Goal: Information Seeking & Learning: Learn about a topic

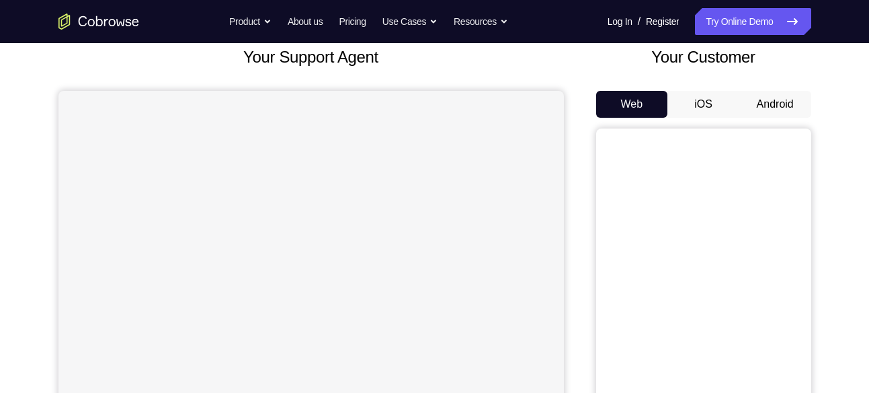
scroll to position [114, 0]
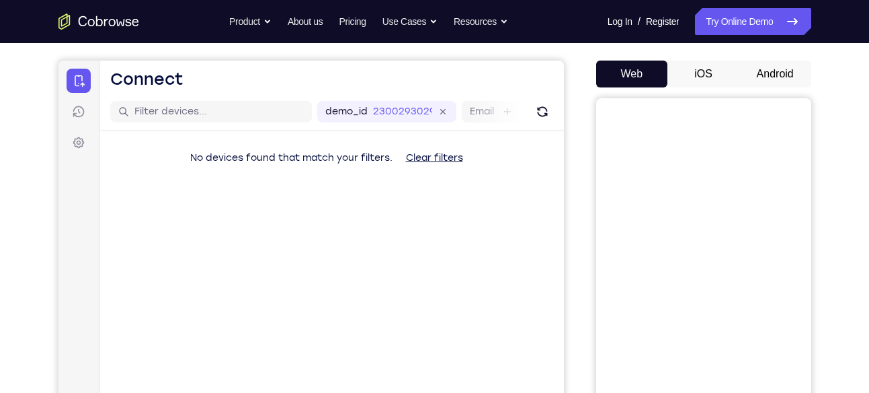
click at [762, 73] on button "Android" at bounding box center [775, 74] width 72 height 27
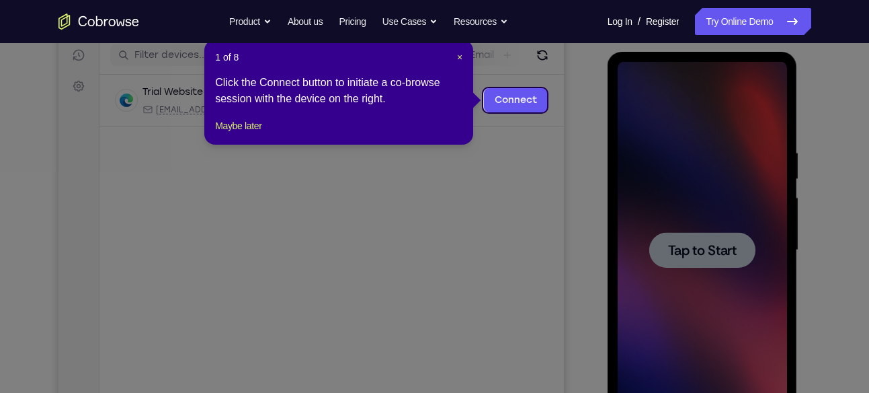
scroll to position [0, 0]
click at [461, 57] on span "×" at bounding box center [459, 57] width 5 height 11
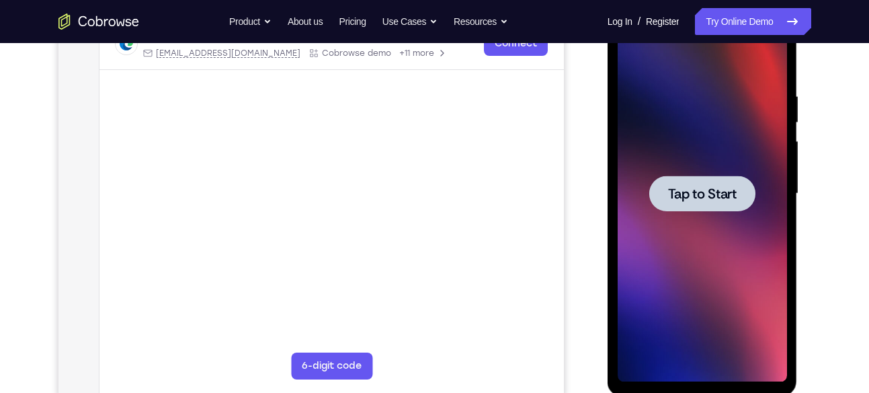
scroll to position [222, 0]
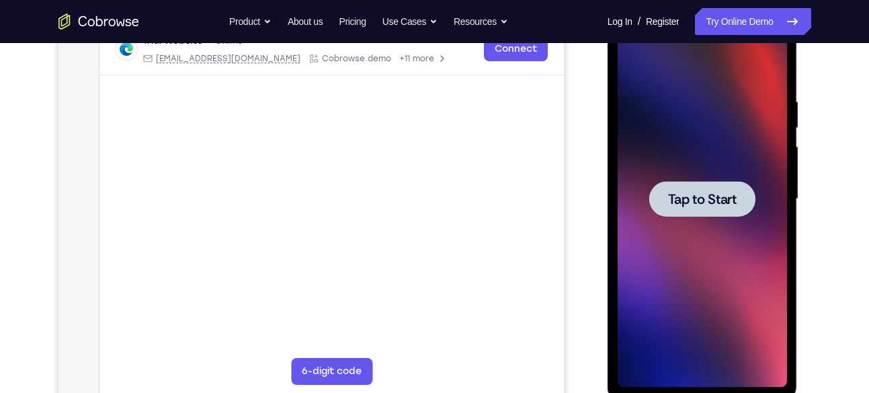
click at [708, 217] on div at bounding box center [702, 199] width 169 height 376
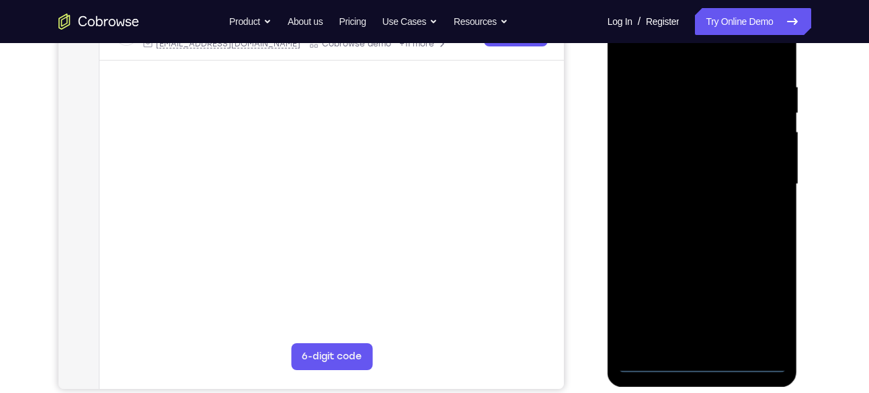
scroll to position [238, 0]
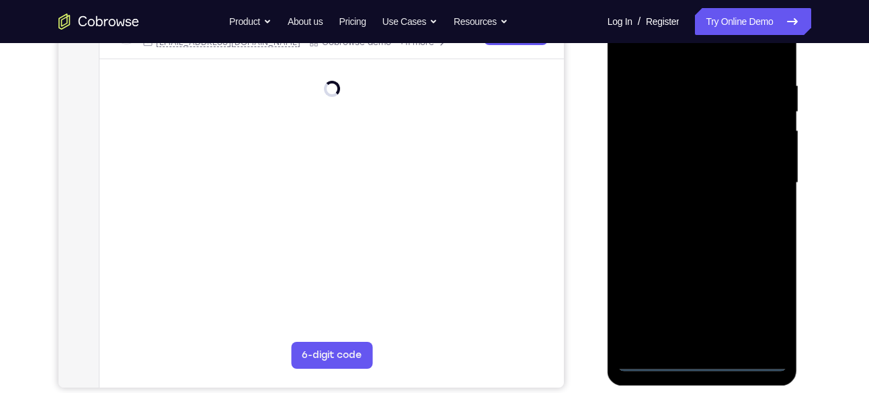
click at [705, 362] on div at bounding box center [702, 183] width 169 height 376
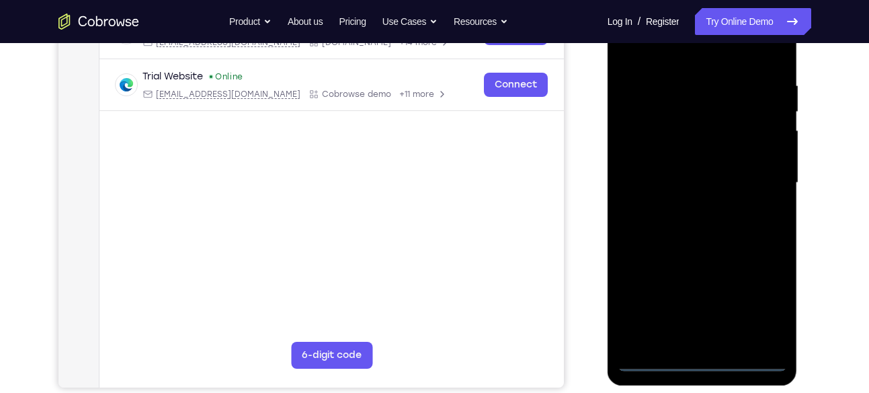
click at [759, 302] on div at bounding box center [702, 183] width 169 height 376
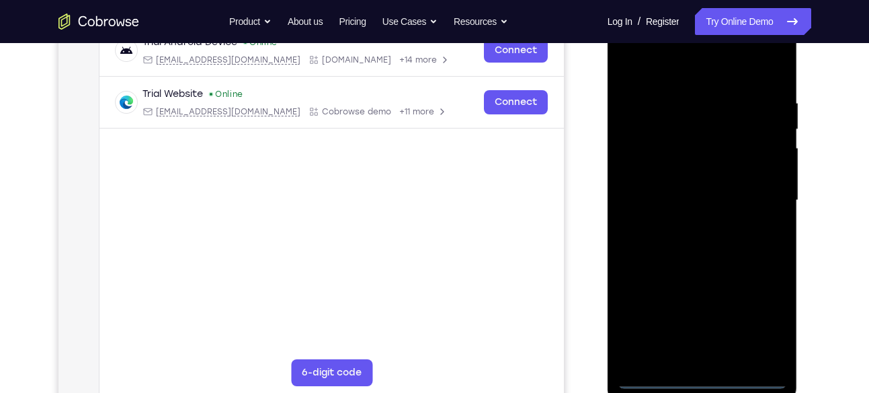
scroll to position [219, 0]
click at [674, 73] on div at bounding box center [702, 201] width 169 height 376
click at [643, 155] on div at bounding box center [702, 201] width 169 height 376
click at [727, 362] on div at bounding box center [702, 201] width 169 height 376
click at [672, 210] on div at bounding box center [702, 201] width 169 height 376
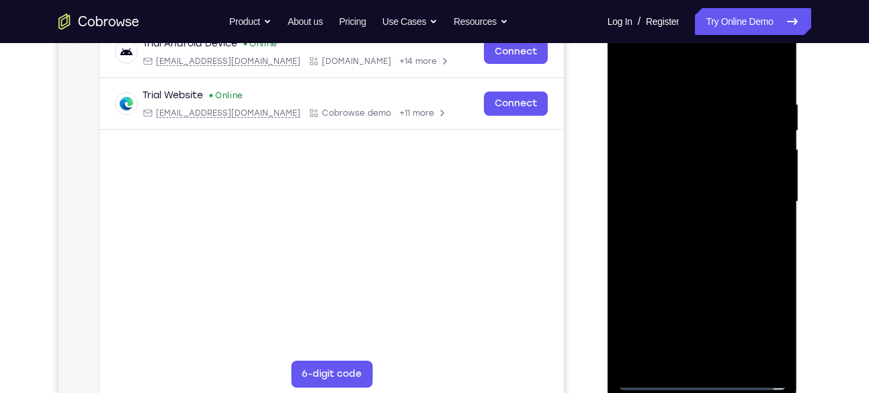
click at [676, 194] on div at bounding box center [702, 201] width 169 height 376
click at [674, 219] on div at bounding box center [702, 201] width 169 height 376
drag, startPoint x: 689, startPoint y: 268, endPoint x: 682, endPoint y: 175, distance: 93.0
click at [682, 175] on div at bounding box center [702, 201] width 169 height 376
click at [690, 348] on div at bounding box center [702, 201] width 169 height 376
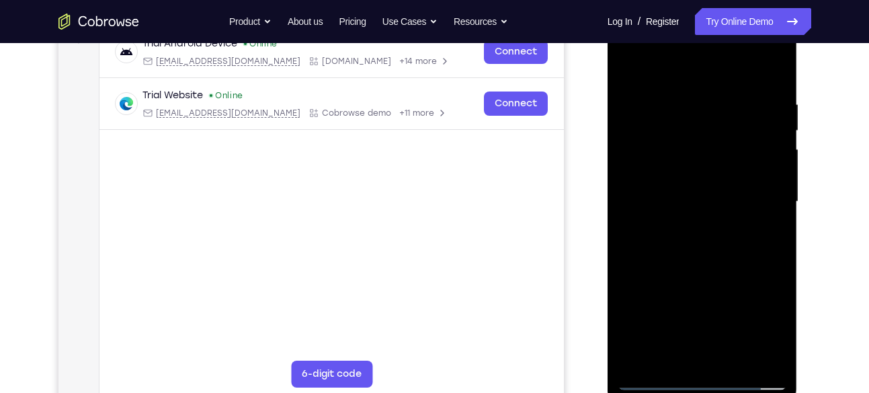
click at [744, 81] on div at bounding box center [702, 201] width 169 height 376
click at [653, 380] on div at bounding box center [702, 201] width 169 height 376
drag, startPoint x: 708, startPoint y: 300, endPoint x: 711, endPoint y: 212, distance: 88.1
click at [711, 212] on div at bounding box center [702, 201] width 169 height 376
drag, startPoint x: 709, startPoint y: 290, endPoint x: 709, endPoint y: 196, distance: 94.1
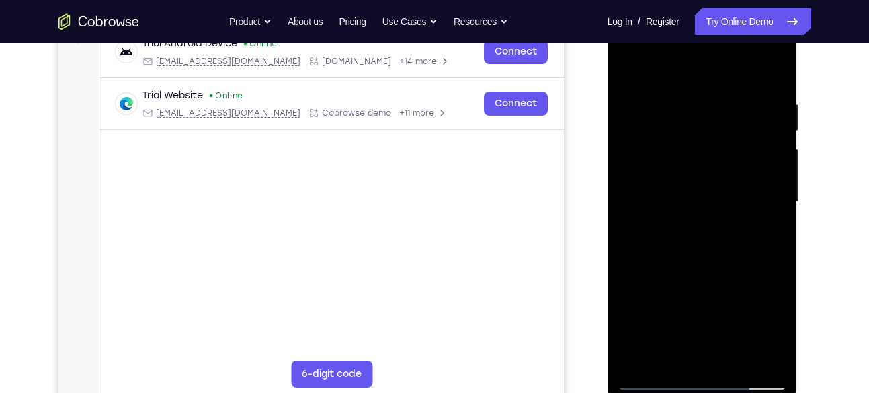
click at [709, 196] on div at bounding box center [702, 201] width 169 height 376
click at [651, 381] on div at bounding box center [702, 201] width 169 height 376
click at [629, 44] on div at bounding box center [702, 201] width 169 height 376
click at [758, 194] on div at bounding box center [702, 201] width 169 height 376
click at [687, 223] on div at bounding box center [702, 201] width 169 height 376
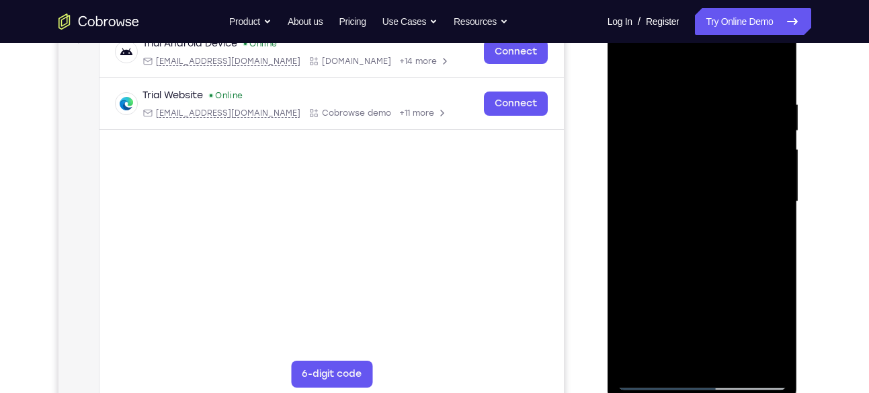
click at [694, 132] on div at bounding box center [702, 201] width 169 height 376
click at [628, 67] on div at bounding box center [702, 201] width 169 height 376
click at [704, 250] on div at bounding box center [702, 201] width 169 height 376
click at [629, 65] on div at bounding box center [702, 201] width 169 height 376
click at [696, 233] on div at bounding box center [702, 201] width 169 height 376
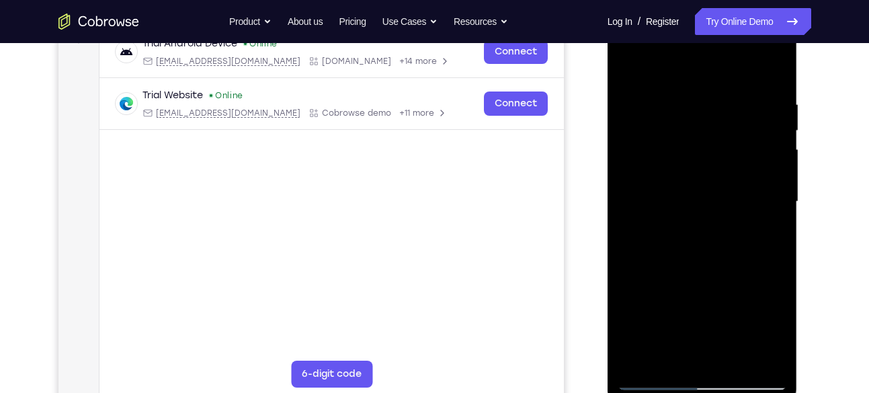
click at [726, 234] on div at bounding box center [702, 201] width 169 height 376
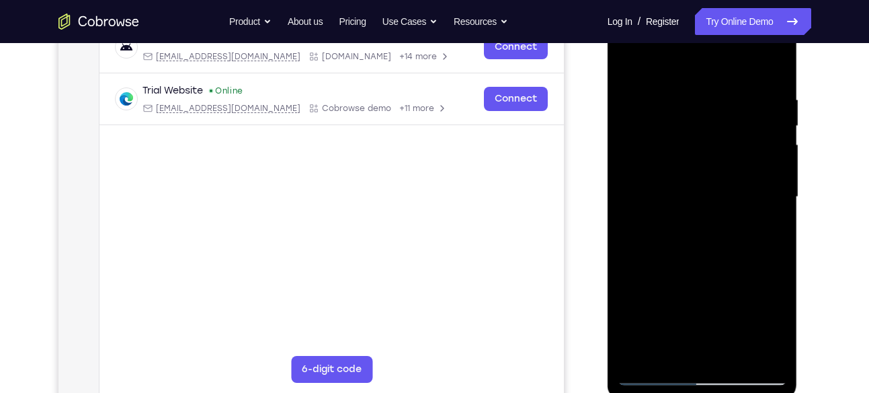
scroll to position [225, 0]
click at [652, 378] on div at bounding box center [702, 196] width 169 height 376
click at [689, 218] on div at bounding box center [702, 196] width 169 height 376
click at [690, 128] on div at bounding box center [702, 196] width 169 height 376
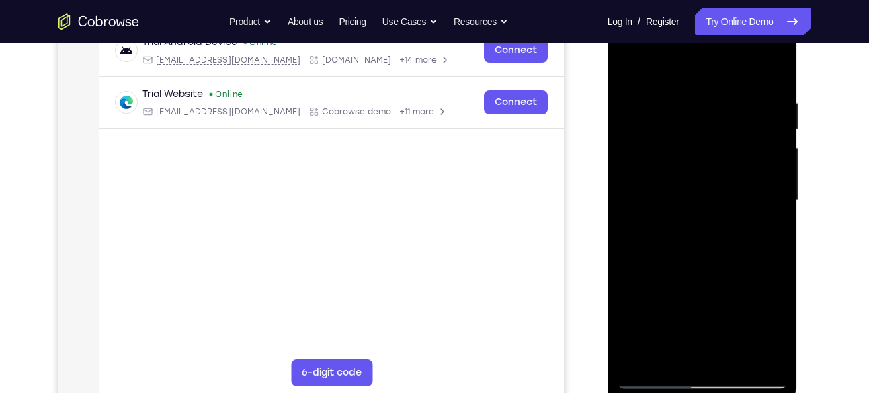
scroll to position [214, 0]
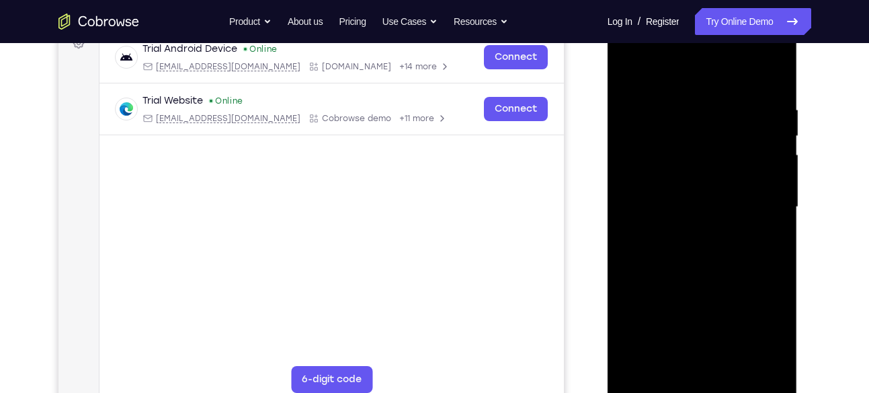
click at [629, 53] on div at bounding box center [702, 207] width 169 height 376
click at [648, 167] on div at bounding box center [702, 207] width 169 height 376
drag, startPoint x: 730, startPoint y: 278, endPoint x: 731, endPoint y: 199, distance: 79.3
click at [731, 199] on div at bounding box center [702, 207] width 169 height 376
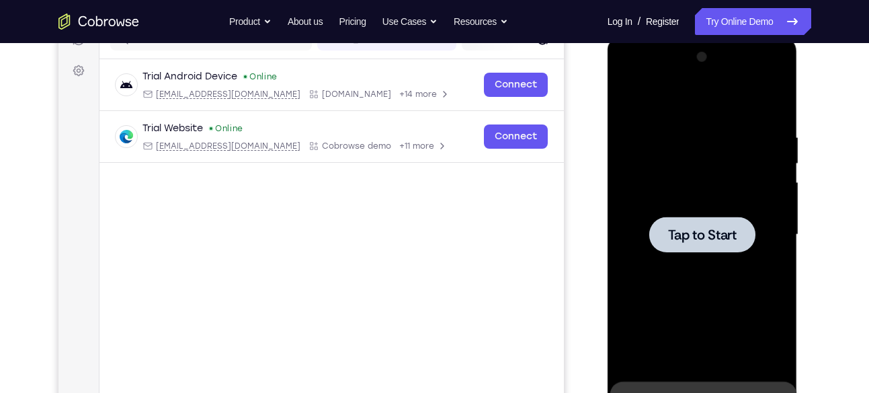
scroll to position [218, 0]
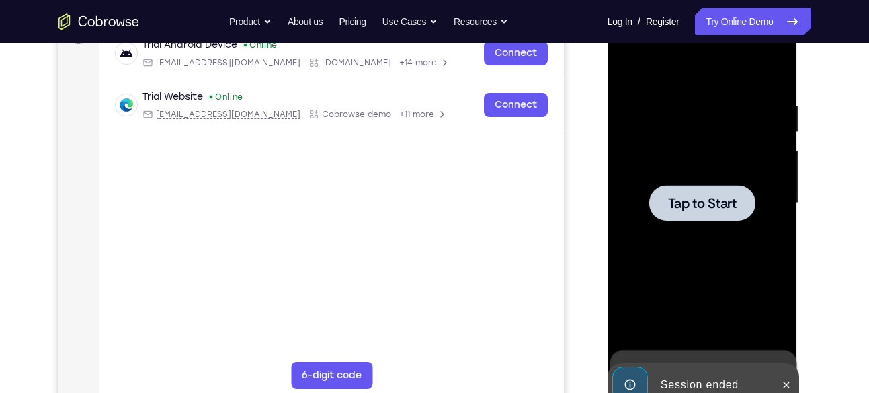
click at [717, 183] on div at bounding box center [702, 203] width 169 height 376
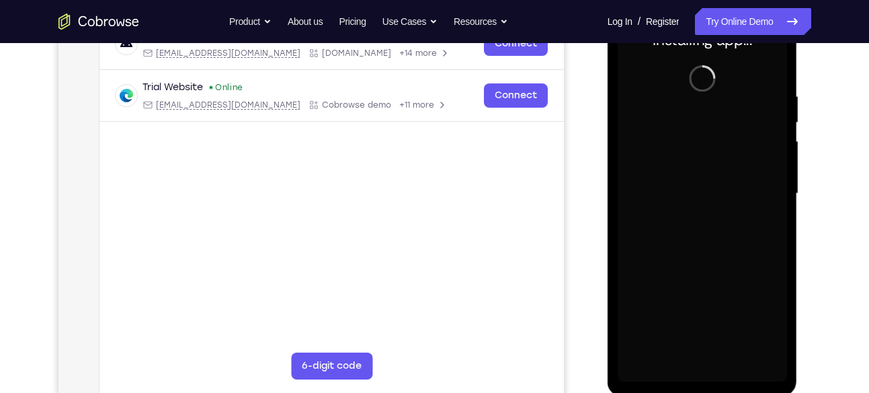
scroll to position [229, 0]
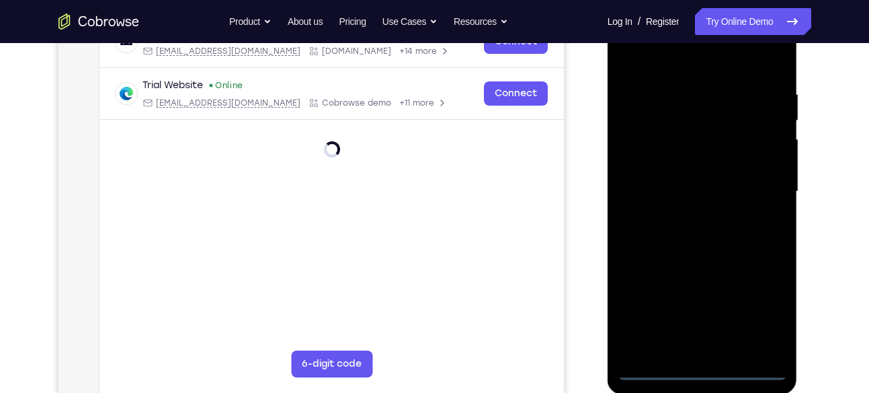
click at [705, 369] on div at bounding box center [702, 191] width 169 height 376
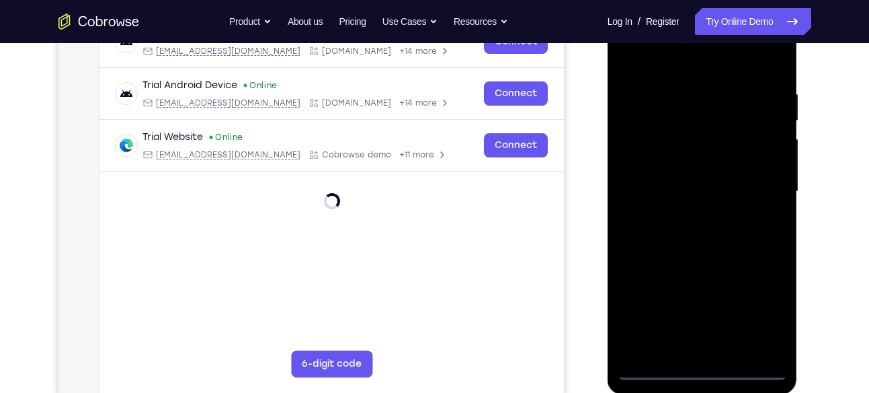
click at [765, 301] on div at bounding box center [702, 191] width 169 height 376
click at [685, 63] on div at bounding box center [702, 191] width 169 height 376
click at [645, 149] on div at bounding box center [702, 191] width 169 height 376
click at [682, 198] on div at bounding box center [702, 191] width 169 height 376
click at [692, 175] on div at bounding box center [702, 191] width 169 height 376
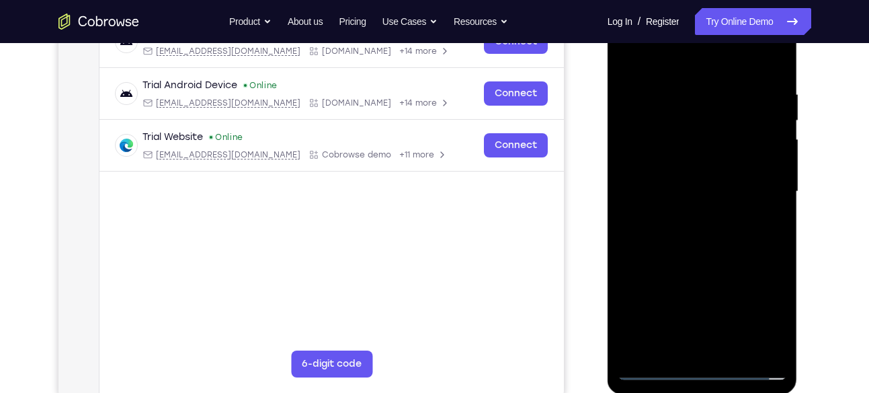
click at [689, 202] on div at bounding box center [702, 191] width 169 height 376
drag, startPoint x: 709, startPoint y: 290, endPoint x: 709, endPoint y: 196, distance: 94.8
click at [709, 196] on div at bounding box center [702, 191] width 169 height 376
click at [698, 339] on div at bounding box center [702, 191] width 169 height 376
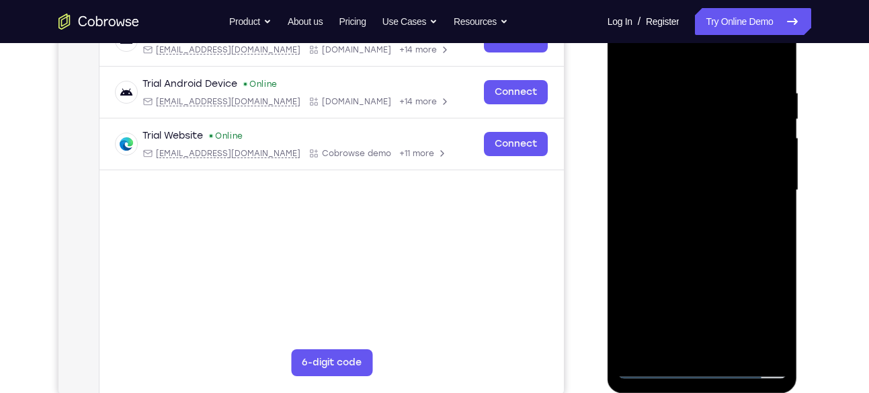
scroll to position [228, 0]
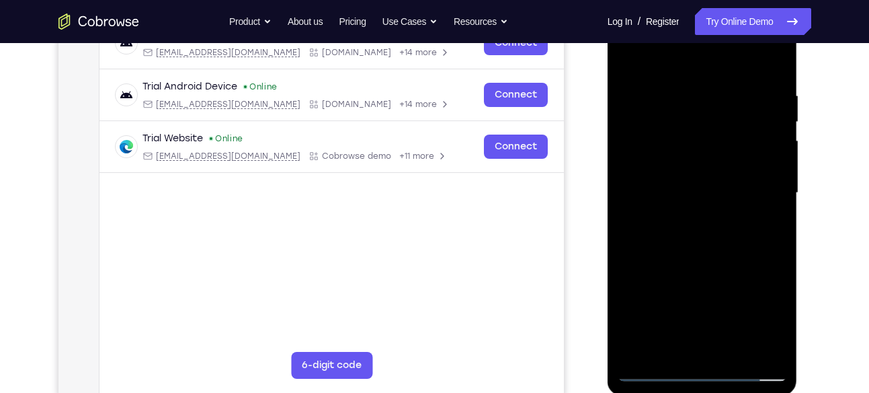
click at [755, 55] on div at bounding box center [702, 193] width 169 height 376
click at [652, 370] on div at bounding box center [702, 193] width 169 height 376
click at [655, 371] on div at bounding box center [702, 193] width 169 height 376
click at [631, 73] on div at bounding box center [702, 193] width 169 height 376
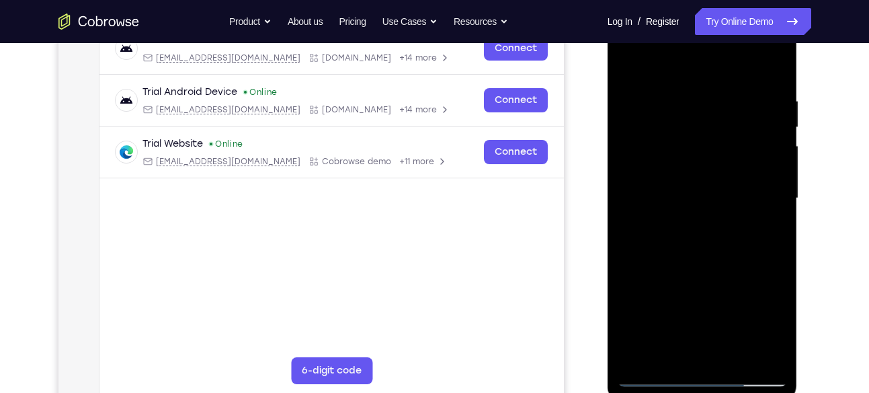
scroll to position [222, 0]
click at [690, 81] on div at bounding box center [702, 199] width 169 height 376
click at [627, 61] on div at bounding box center [702, 199] width 169 height 376
click at [760, 64] on div at bounding box center [702, 199] width 169 height 376
click at [690, 108] on div at bounding box center [702, 199] width 169 height 376
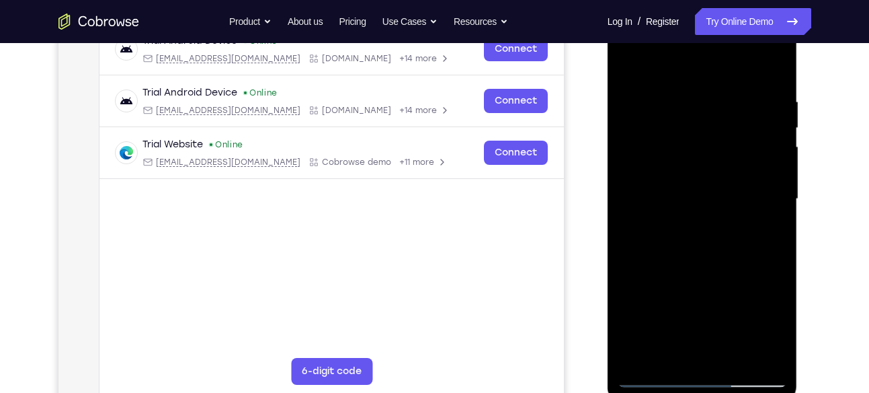
click at [635, 114] on div at bounding box center [702, 199] width 169 height 376
click at [778, 72] on div at bounding box center [702, 199] width 169 height 376
click at [627, 63] on div at bounding box center [702, 199] width 169 height 376
click at [765, 64] on div at bounding box center [702, 199] width 169 height 376
click at [779, 101] on div at bounding box center [702, 199] width 169 height 376
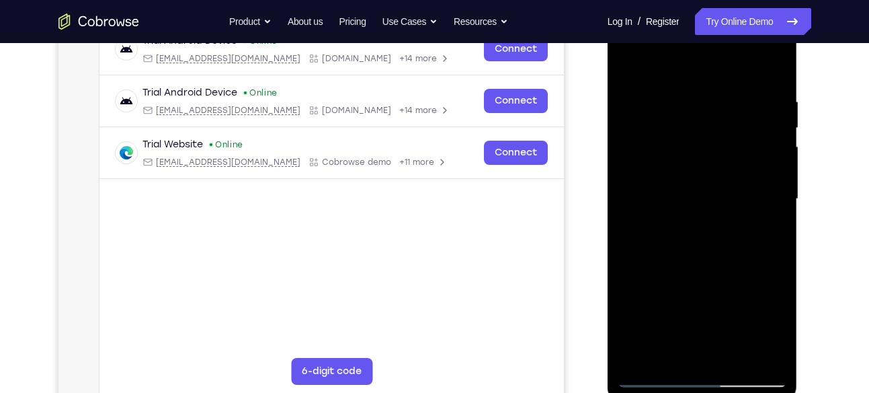
click at [668, 345] on div at bounding box center [702, 199] width 169 height 376
click at [654, 375] on div at bounding box center [702, 199] width 169 height 376
click at [632, 81] on div at bounding box center [702, 199] width 169 height 376
drag, startPoint x: 785, startPoint y: 166, endPoint x: 668, endPoint y: 167, distance: 117.0
click at [668, 167] on div at bounding box center [702, 199] width 169 height 376
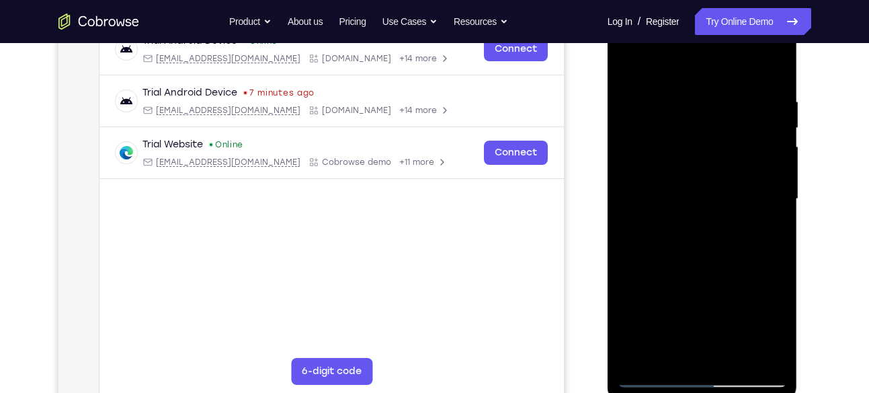
drag, startPoint x: 773, startPoint y: 173, endPoint x: 1213, endPoint y: 151, distance: 440.9
click at [608, 151] on html "Online web based iOS Simulators and Android Emulators. Run iPhone, iPad, Mobile…" at bounding box center [704, 202] width 192 height 403
click at [629, 46] on div at bounding box center [702, 199] width 169 height 376
click at [758, 195] on div at bounding box center [702, 199] width 169 height 376
click at [691, 221] on div at bounding box center [702, 199] width 169 height 376
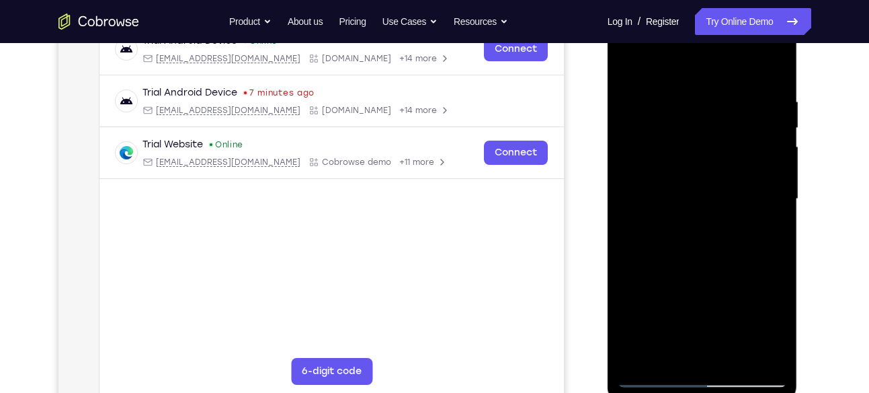
click at [703, 261] on div at bounding box center [702, 199] width 169 height 376
click at [702, 183] on div at bounding box center [702, 199] width 169 height 376
click at [715, 159] on div at bounding box center [702, 199] width 169 height 376
click at [687, 136] on div at bounding box center [702, 199] width 169 height 376
click at [678, 140] on div at bounding box center [702, 199] width 169 height 376
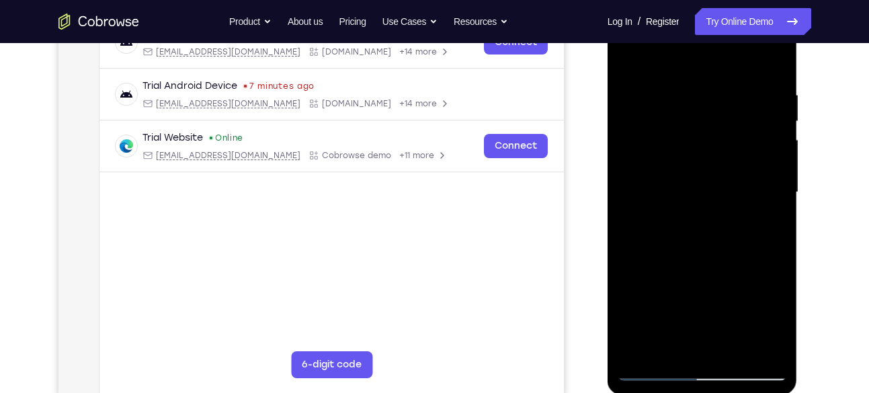
scroll to position [231, 0]
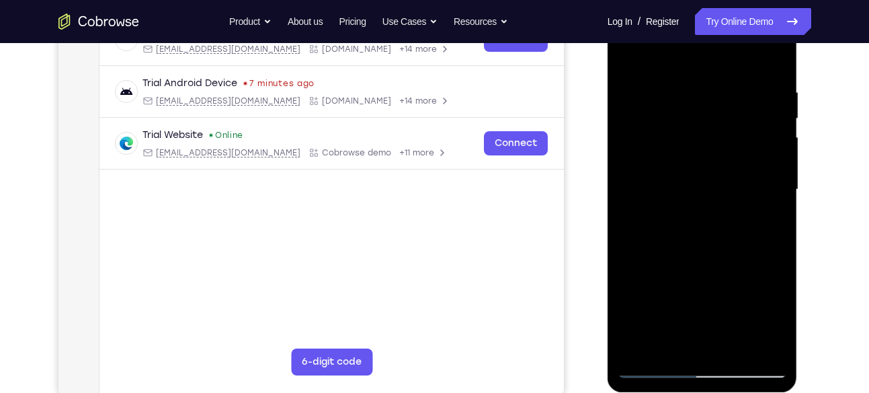
click at [707, 225] on div at bounding box center [702, 189] width 169 height 376
click at [666, 136] on div at bounding box center [702, 189] width 169 height 376
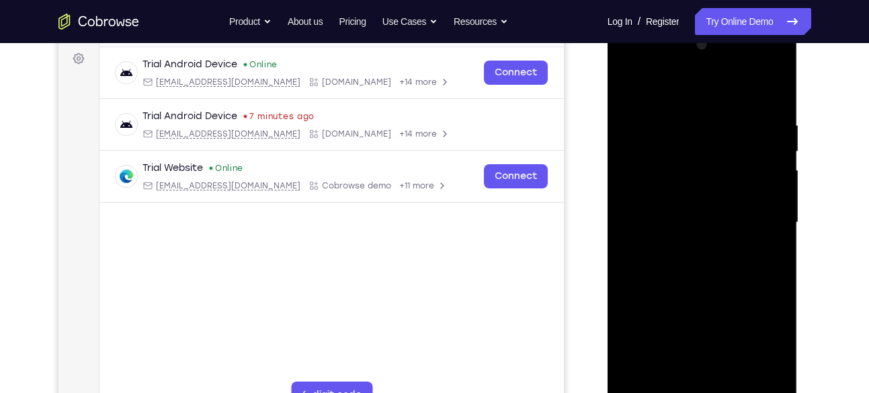
scroll to position [200, 0]
click at [698, 256] on div at bounding box center [702, 221] width 169 height 376
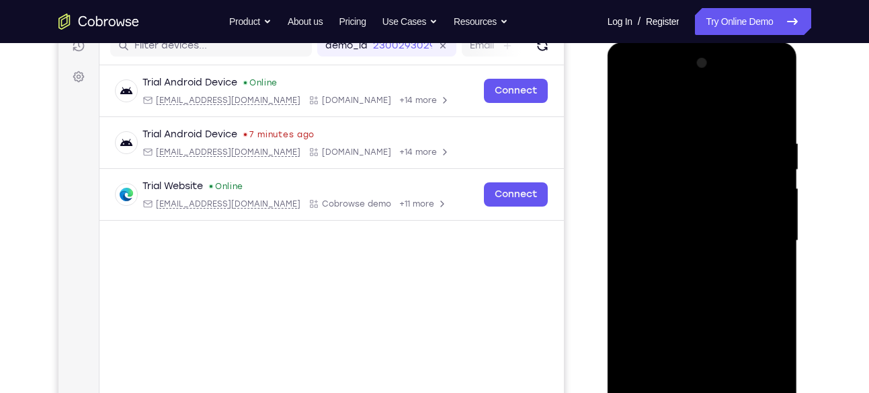
scroll to position [174, 0]
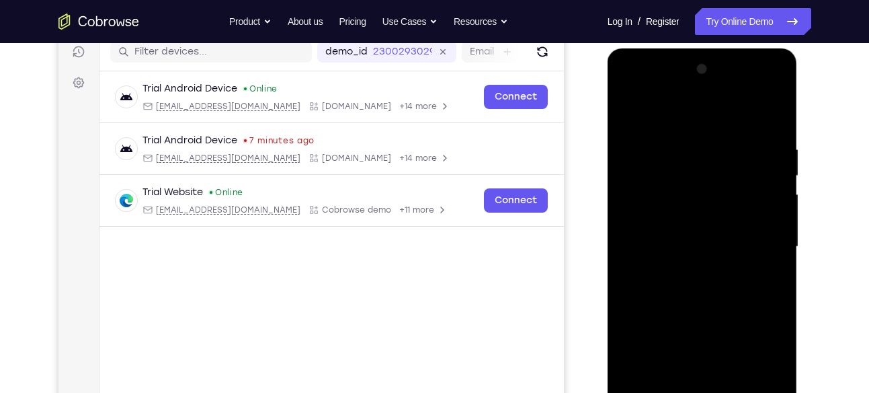
click at [626, 114] on div at bounding box center [702, 246] width 169 height 376
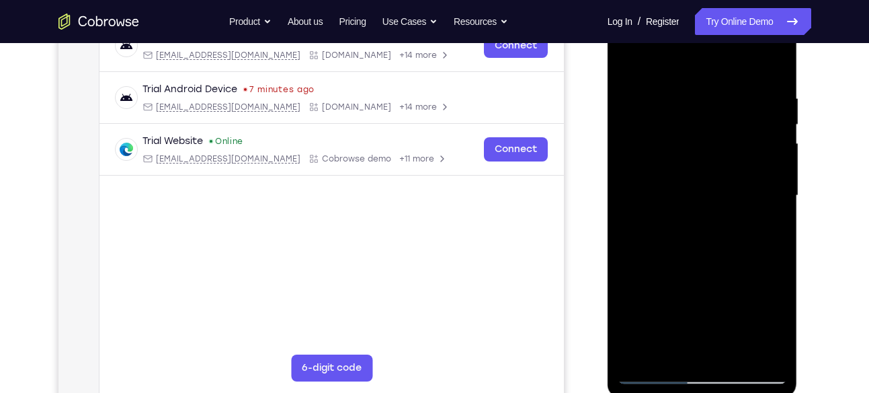
scroll to position [224, 0]
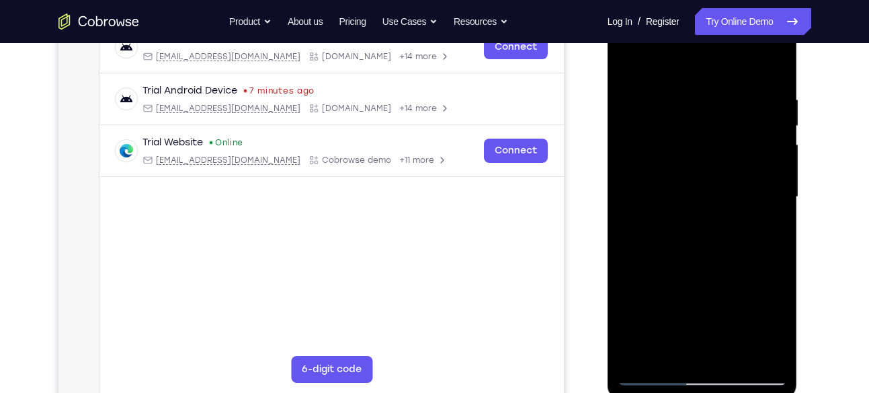
click at [655, 375] on div at bounding box center [702, 197] width 169 height 376
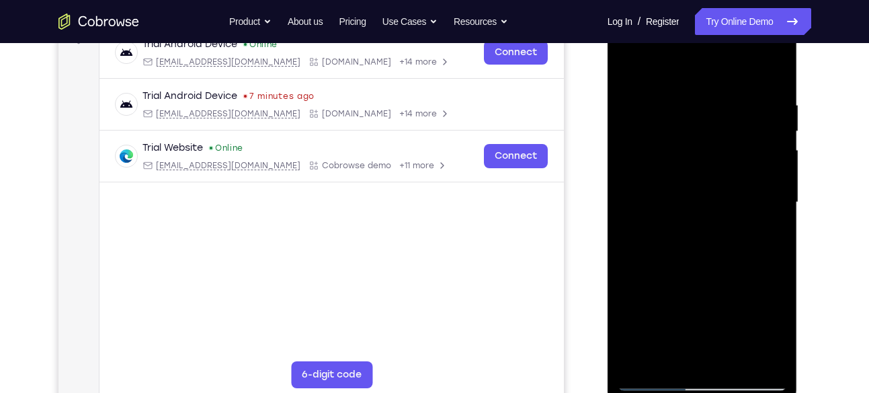
scroll to position [218, 0]
click at [690, 163] on div at bounding box center [702, 203] width 169 height 376
click at [698, 139] on div at bounding box center [702, 203] width 169 height 376
click at [696, 230] on div at bounding box center [702, 203] width 169 height 376
click at [627, 46] on div at bounding box center [702, 203] width 169 height 376
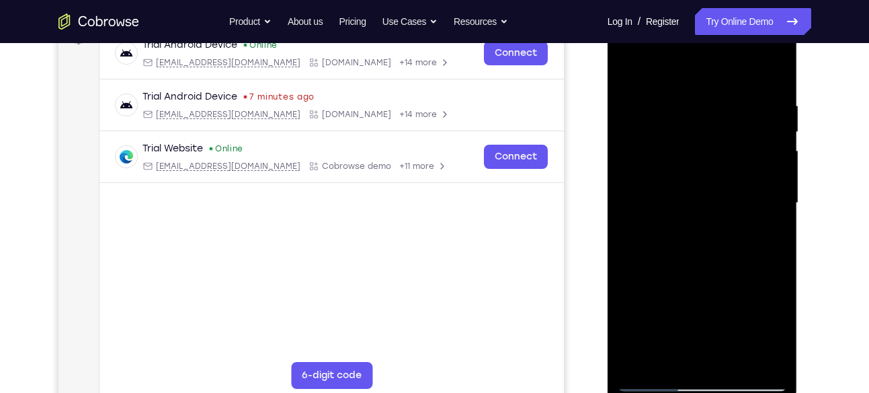
click at [645, 165] on div at bounding box center [702, 203] width 169 height 376
drag, startPoint x: 694, startPoint y: 306, endPoint x: 698, endPoint y: 191, distance: 115.0
click at [698, 191] on div at bounding box center [702, 203] width 169 height 376
click at [645, 173] on div at bounding box center [702, 203] width 169 height 376
drag, startPoint x: 729, startPoint y: 114, endPoint x: 742, endPoint y: 283, distance: 169.2
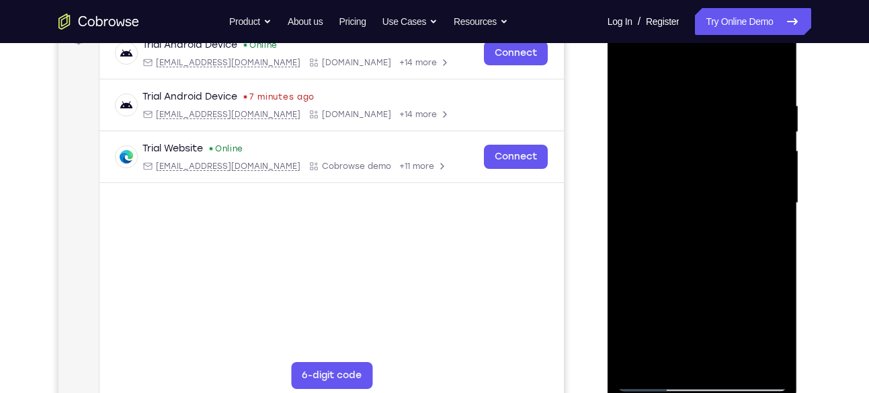
click at [742, 283] on div at bounding box center [702, 203] width 169 height 376
click at [632, 108] on div at bounding box center [702, 203] width 169 height 376
drag, startPoint x: 740, startPoint y: 309, endPoint x: 742, endPoint y: 142, distance: 167.4
click at [742, 142] on div at bounding box center [702, 203] width 169 height 376
drag, startPoint x: 728, startPoint y: 233, endPoint x: 726, endPoint y: 157, distance: 76.0
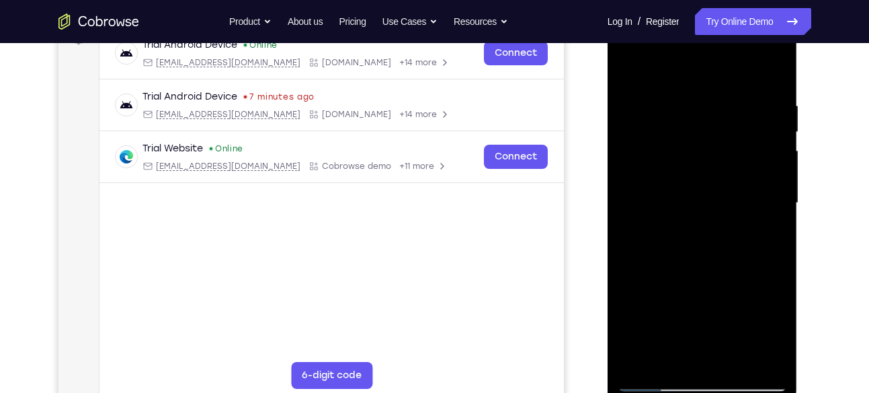
click at [726, 157] on div at bounding box center [702, 203] width 169 height 376
drag, startPoint x: 730, startPoint y: 274, endPoint x: 733, endPoint y: 119, distance: 155.3
click at [733, 119] on div at bounding box center [702, 203] width 169 height 376
click at [655, 381] on div at bounding box center [702, 203] width 169 height 376
click at [636, 84] on div at bounding box center [702, 203] width 169 height 376
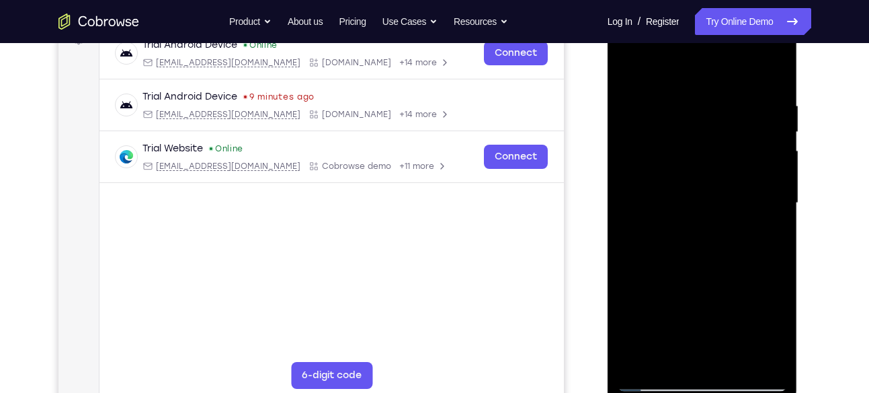
drag, startPoint x: 721, startPoint y: 303, endPoint x: 725, endPoint y: 210, distance: 92.9
click at [725, 210] on div at bounding box center [702, 203] width 169 height 376
drag, startPoint x: 721, startPoint y: 309, endPoint x: 722, endPoint y: 120, distance: 188.2
click at [722, 120] on div at bounding box center [702, 203] width 169 height 376
